Goal: Find specific page/section: Find specific page/section

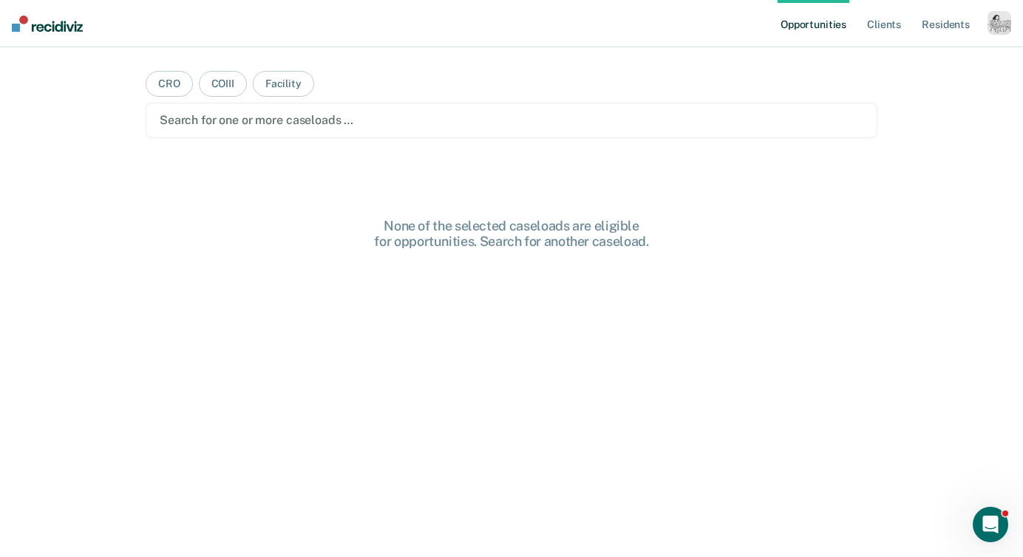
click at [990, 24] on div "button" at bounding box center [1000, 23] width 24 height 24
click at [908, 58] on link "Profile" at bounding box center [939, 60] width 119 height 13
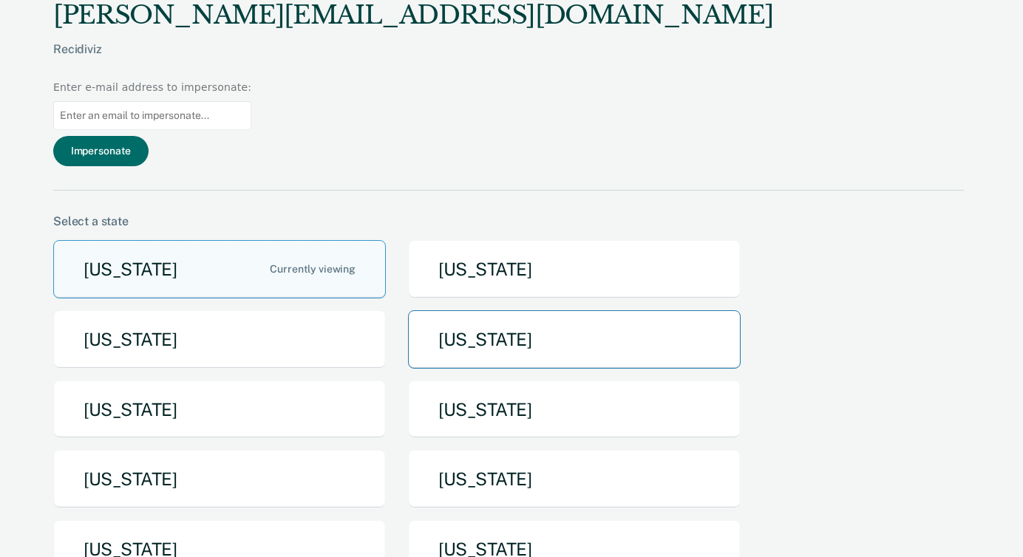
click at [547, 310] on button "[US_STATE]" at bounding box center [574, 339] width 333 height 58
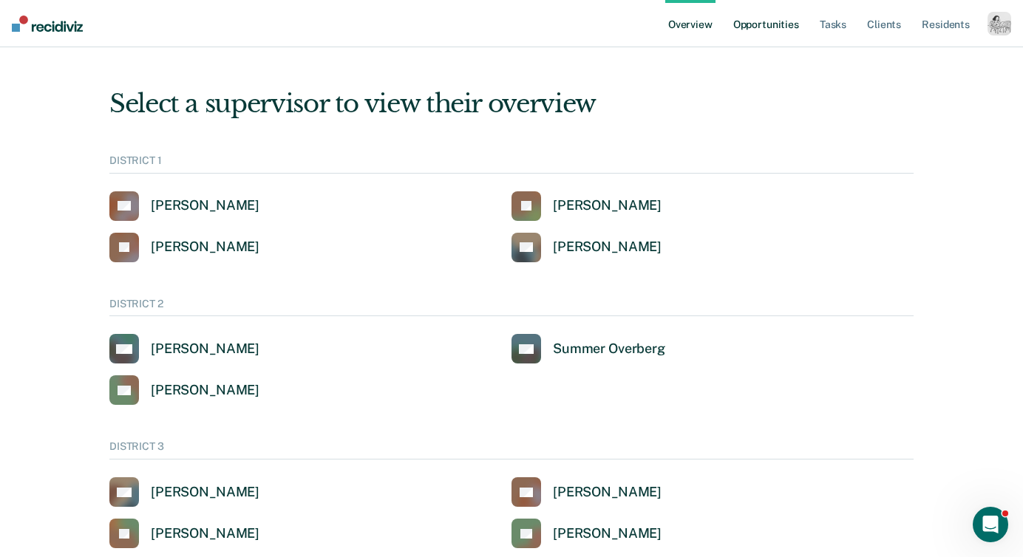
click at [786, 24] on link "Opportunities" at bounding box center [766, 23] width 72 height 47
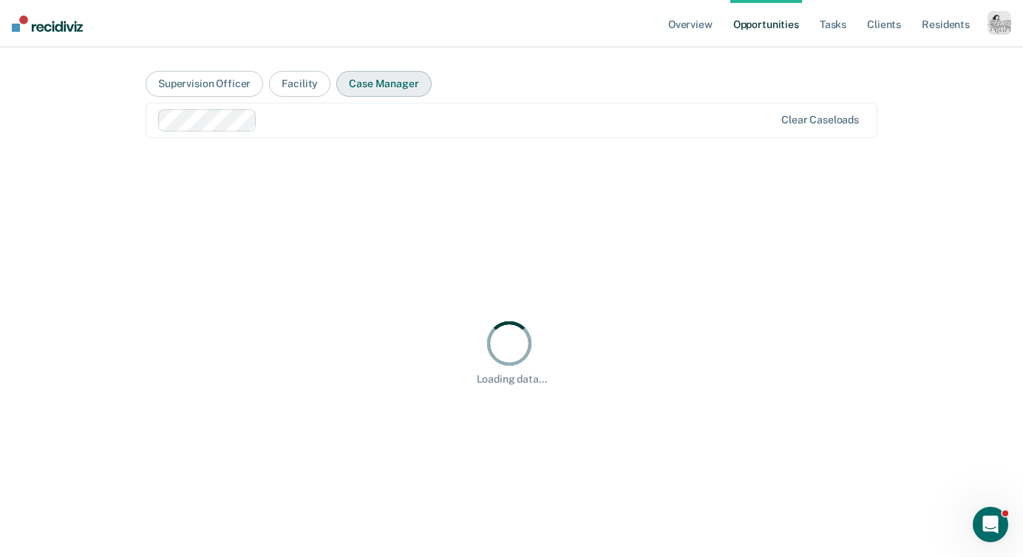
click at [372, 81] on button "Case Manager" at bounding box center [383, 84] width 95 height 26
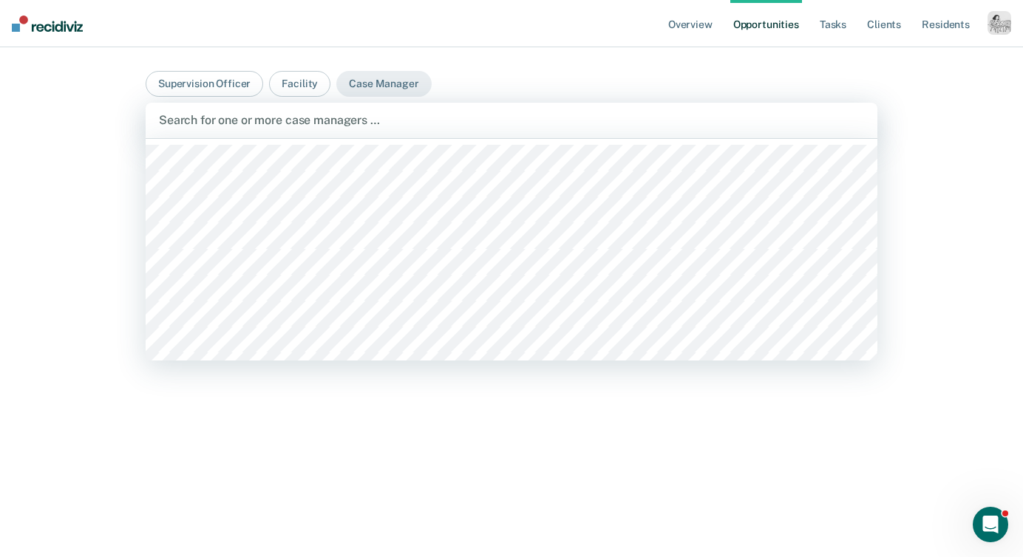
click at [327, 116] on div at bounding box center [511, 120] width 705 height 17
type input "a"
click at [297, 81] on button "Facility" at bounding box center [299, 84] width 61 height 26
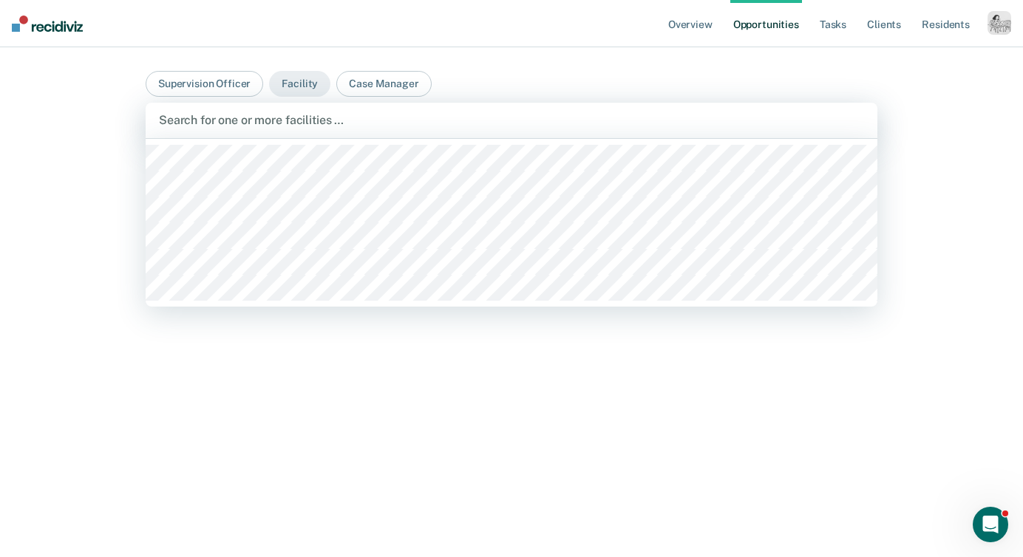
click at [276, 120] on div at bounding box center [511, 120] width 705 height 17
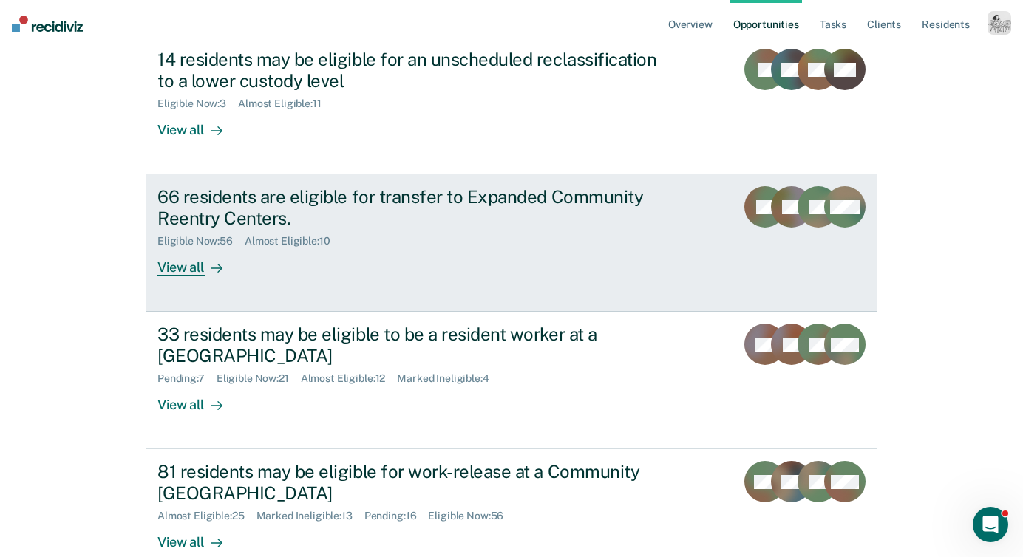
scroll to position [304, 0]
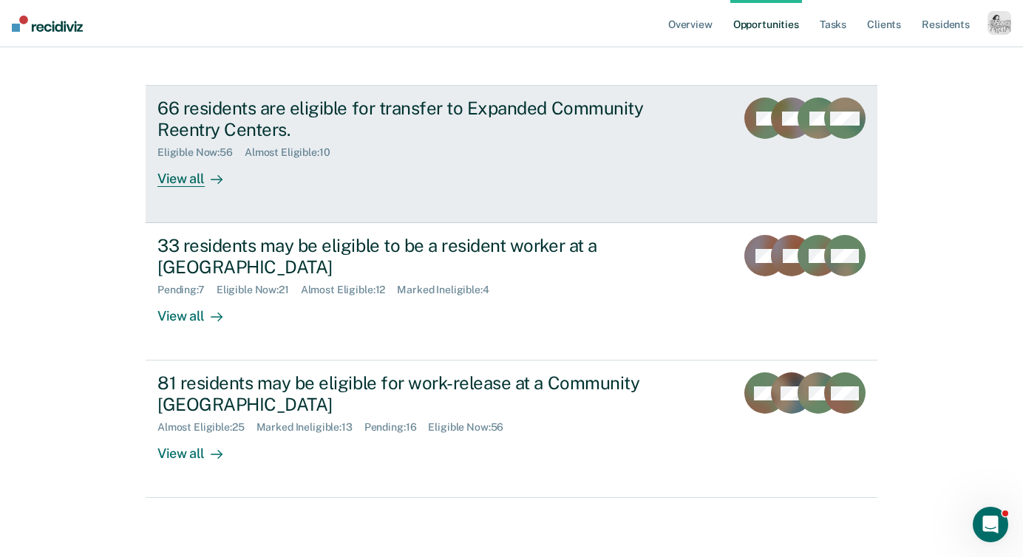
click at [190, 186] on div "View all" at bounding box center [198, 173] width 83 height 29
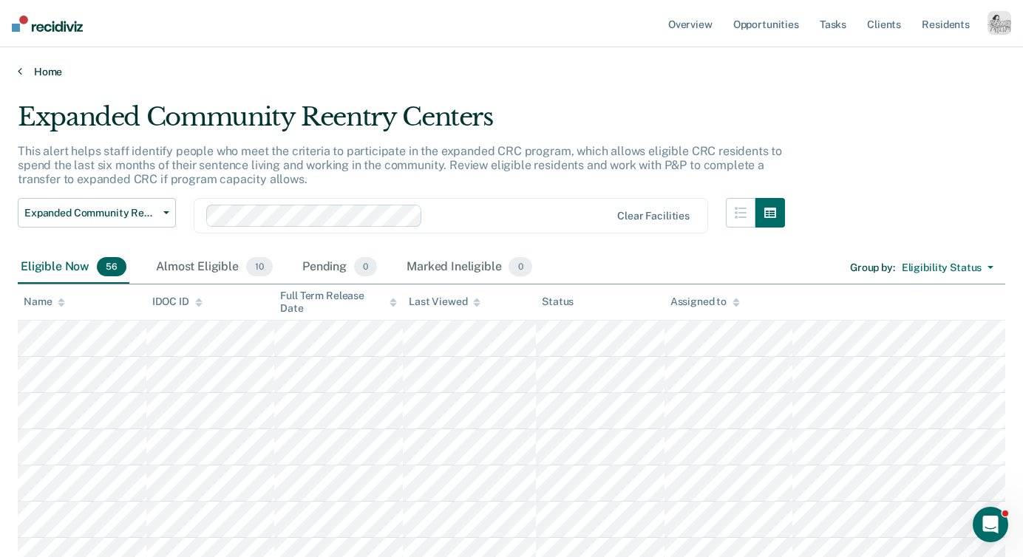
click at [45, 67] on link "Home" at bounding box center [512, 71] width 988 height 13
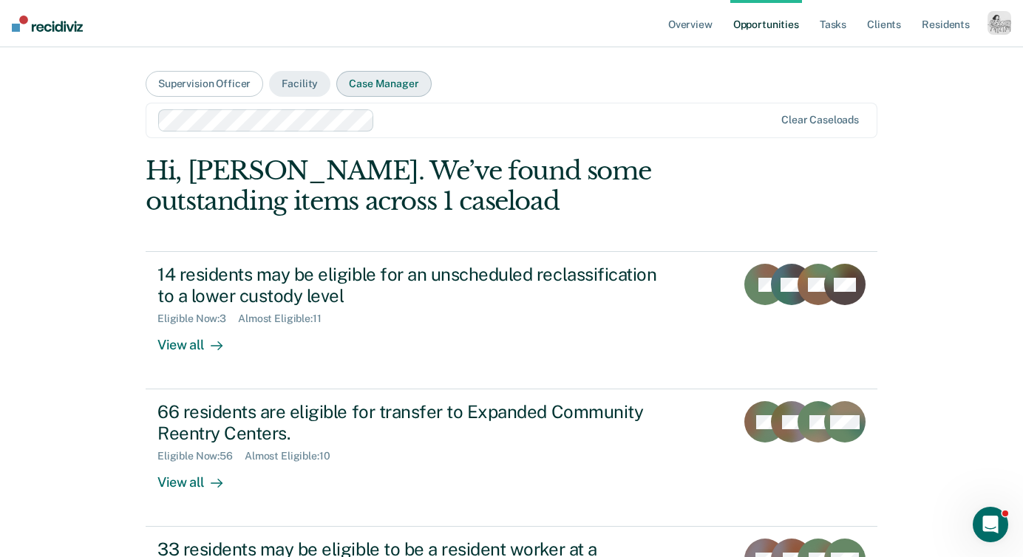
click at [376, 91] on button "Case Manager" at bounding box center [383, 84] width 95 height 26
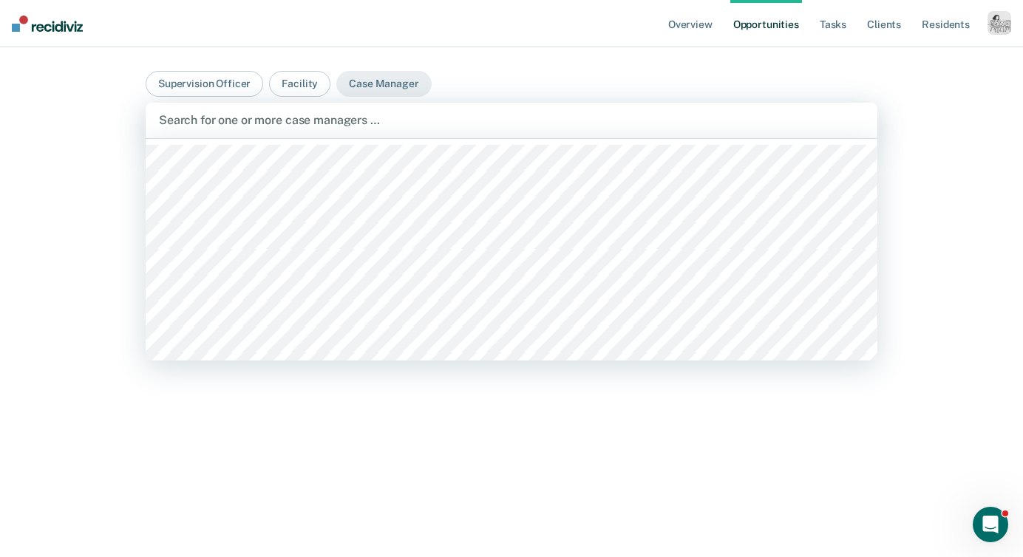
click at [360, 115] on div at bounding box center [511, 120] width 705 height 17
type input "ja"
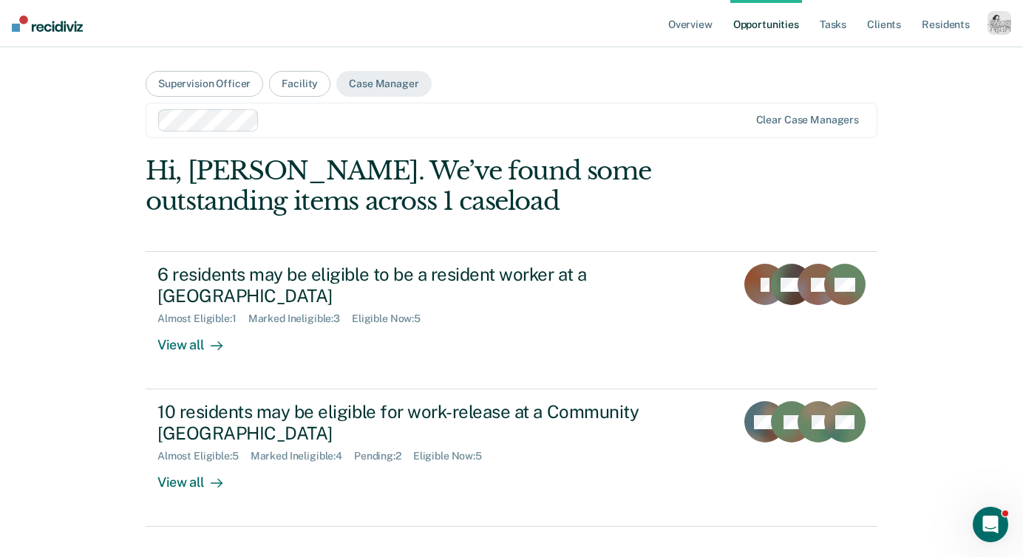
click at [271, 122] on div at bounding box center [506, 120] width 483 height 17
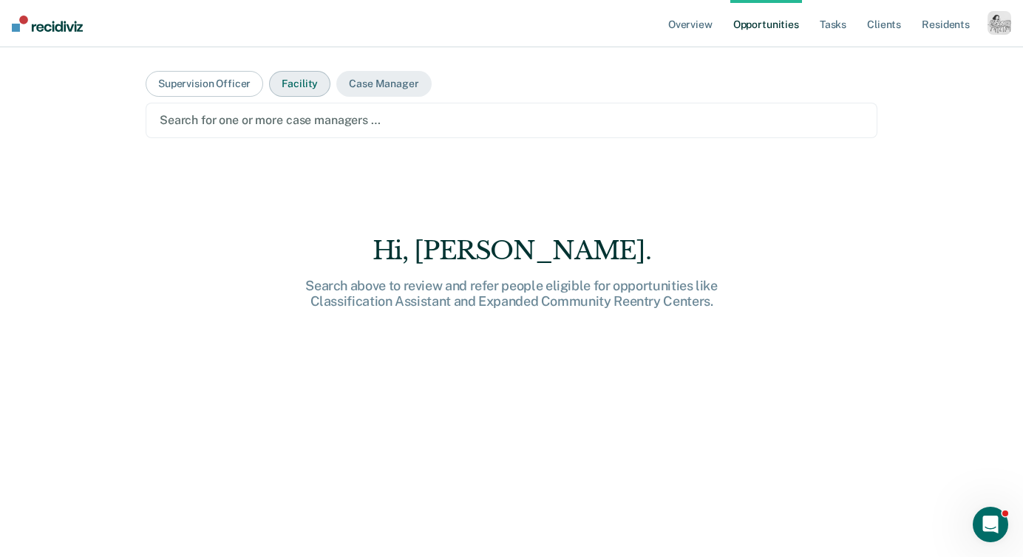
click at [313, 82] on button "Facility" at bounding box center [299, 84] width 61 height 26
click at [299, 116] on div at bounding box center [512, 120] width 704 height 17
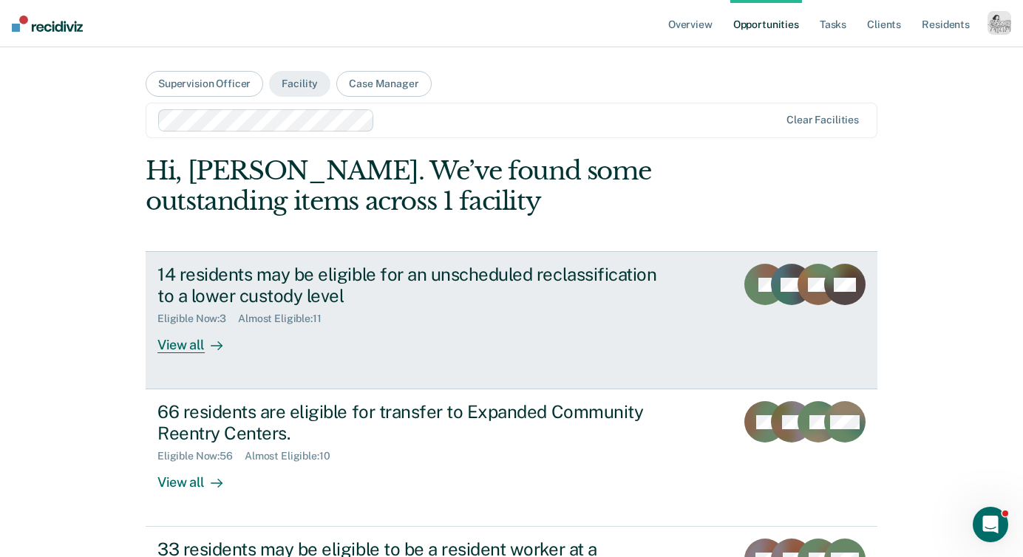
click at [185, 352] on div "View all" at bounding box center [198, 339] width 83 height 29
